Goal: Task Accomplishment & Management: Manage account settings

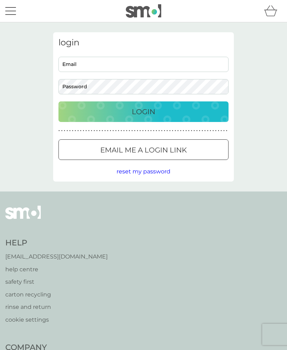
click at [199, 68] on input "Email" at bounding box center [144, 64] width 170 height 15
type input "[EMAIL_ADDRESS][DOMAIN_NAME]"
click at [144, 111] on button "Login" at bounding box center [144, 112] width 170 height 21
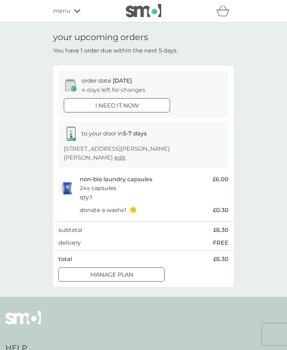
click at [68, 11] on span "menu" at bounding box center [61, 10] width 17 height 9
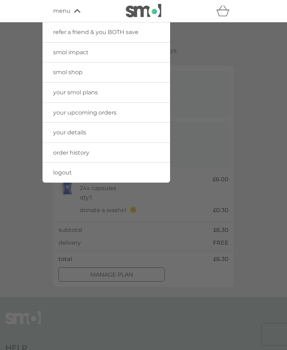
click at [131, 109] on link "your upcoming orders" at bounding box center [107, 113] width 128 height 20
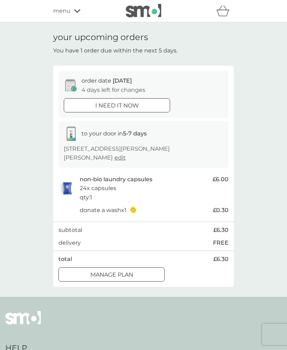
click at [75, 11] on icon at bounding box center [77, 11] width 6 height 4
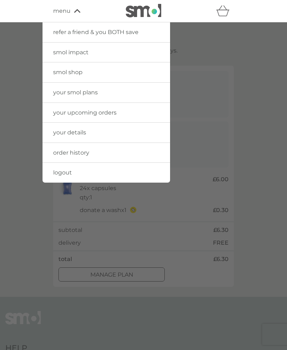
click at [106, 154] on link "order history" at bounding box center [107, 153] width 128 height 20
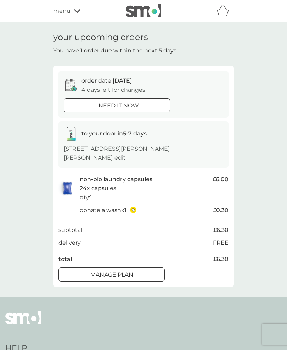
click at [72, 9] on div "menu" at bounding box center [83, 10] width 60 height 9
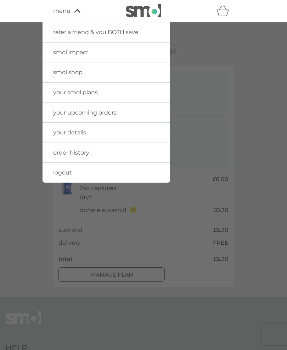
click at [76, 177] on link "logout" at bounding box center [107, 173] width 128 height 20
